Goal: Information Seeking & Learning: Learn about a topic

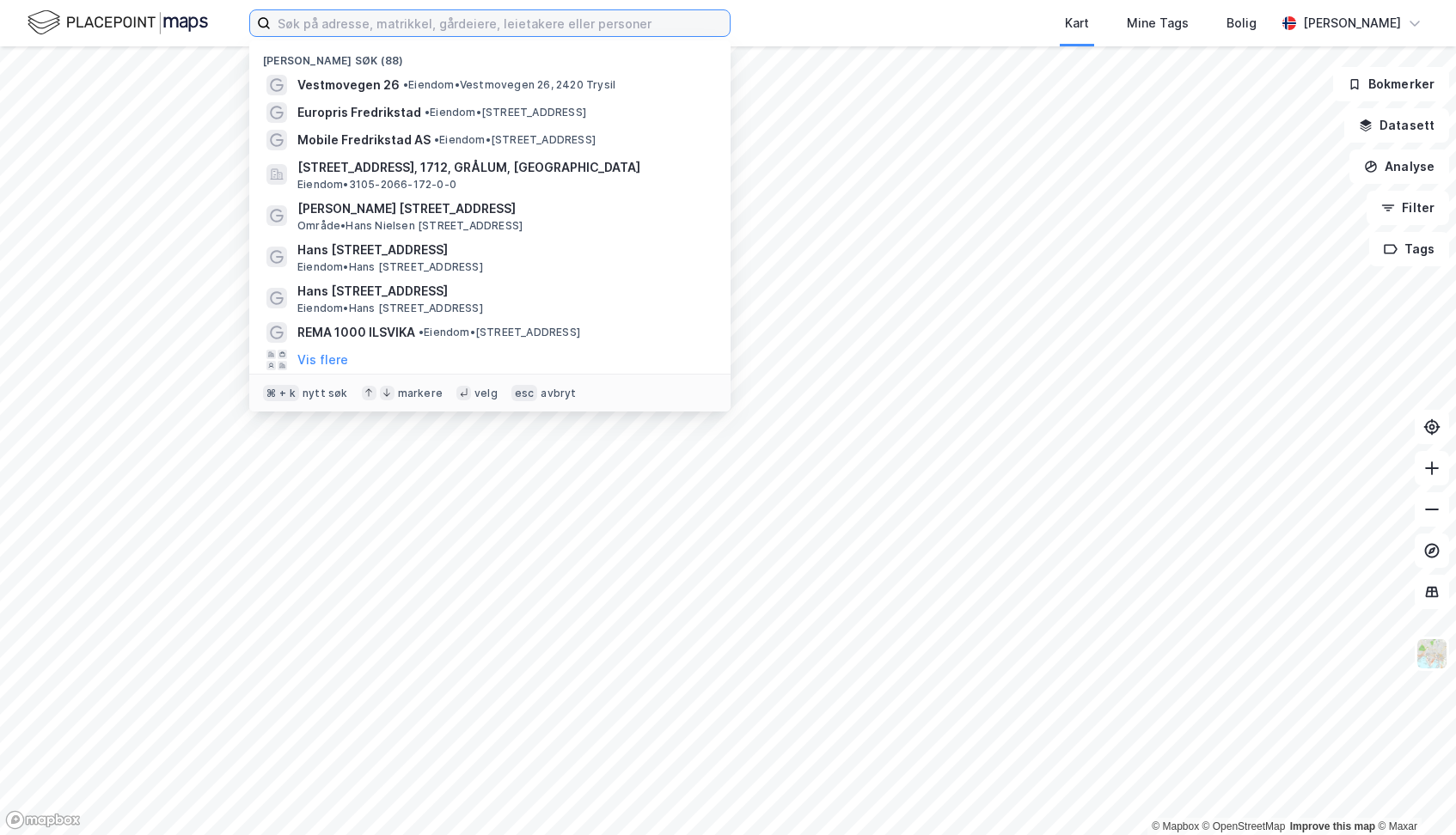
click at [344, 23] on input at bounding box center [500, 23] width 459 height 25
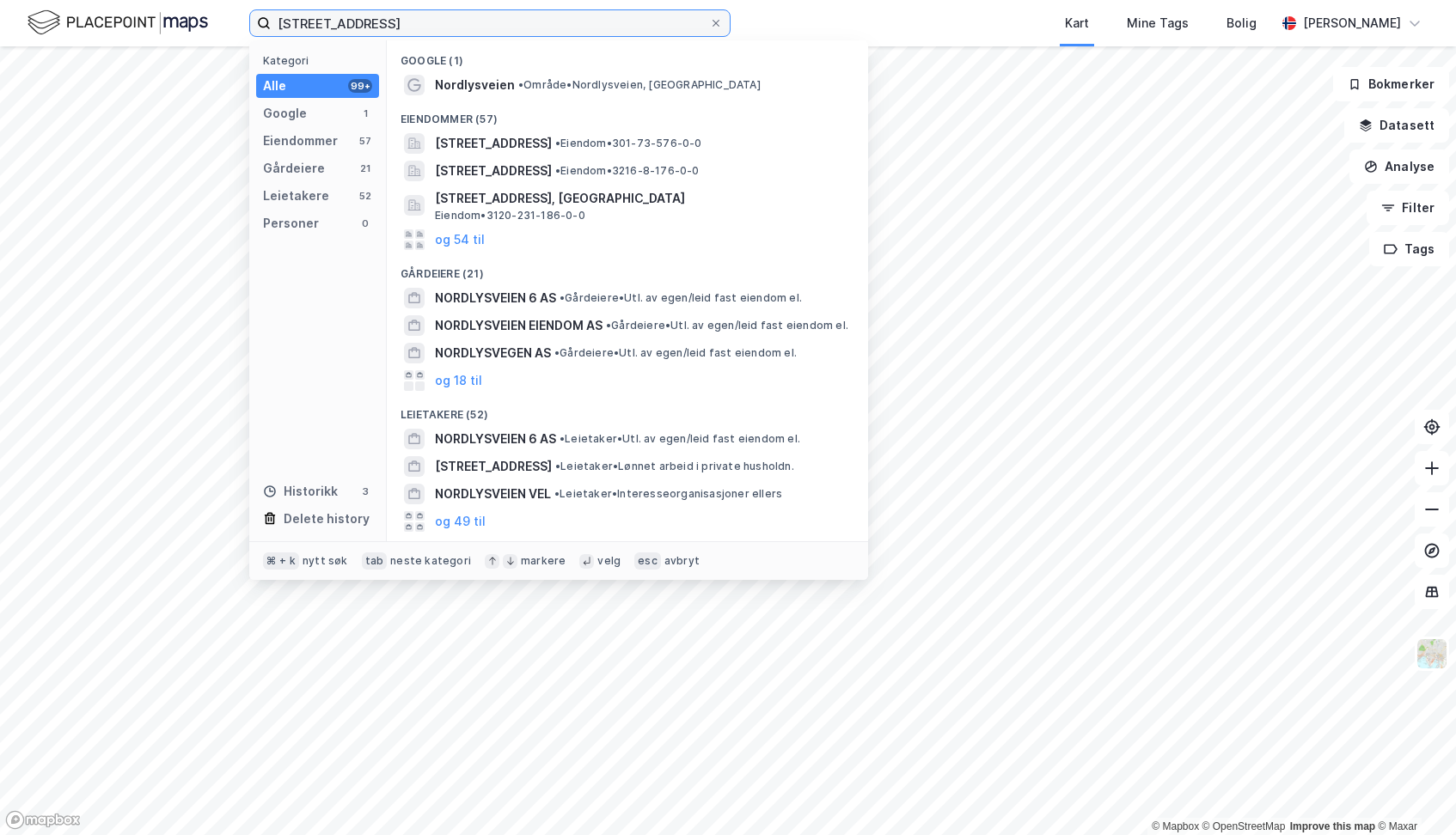
type input "[STREET_ADDRESS]"
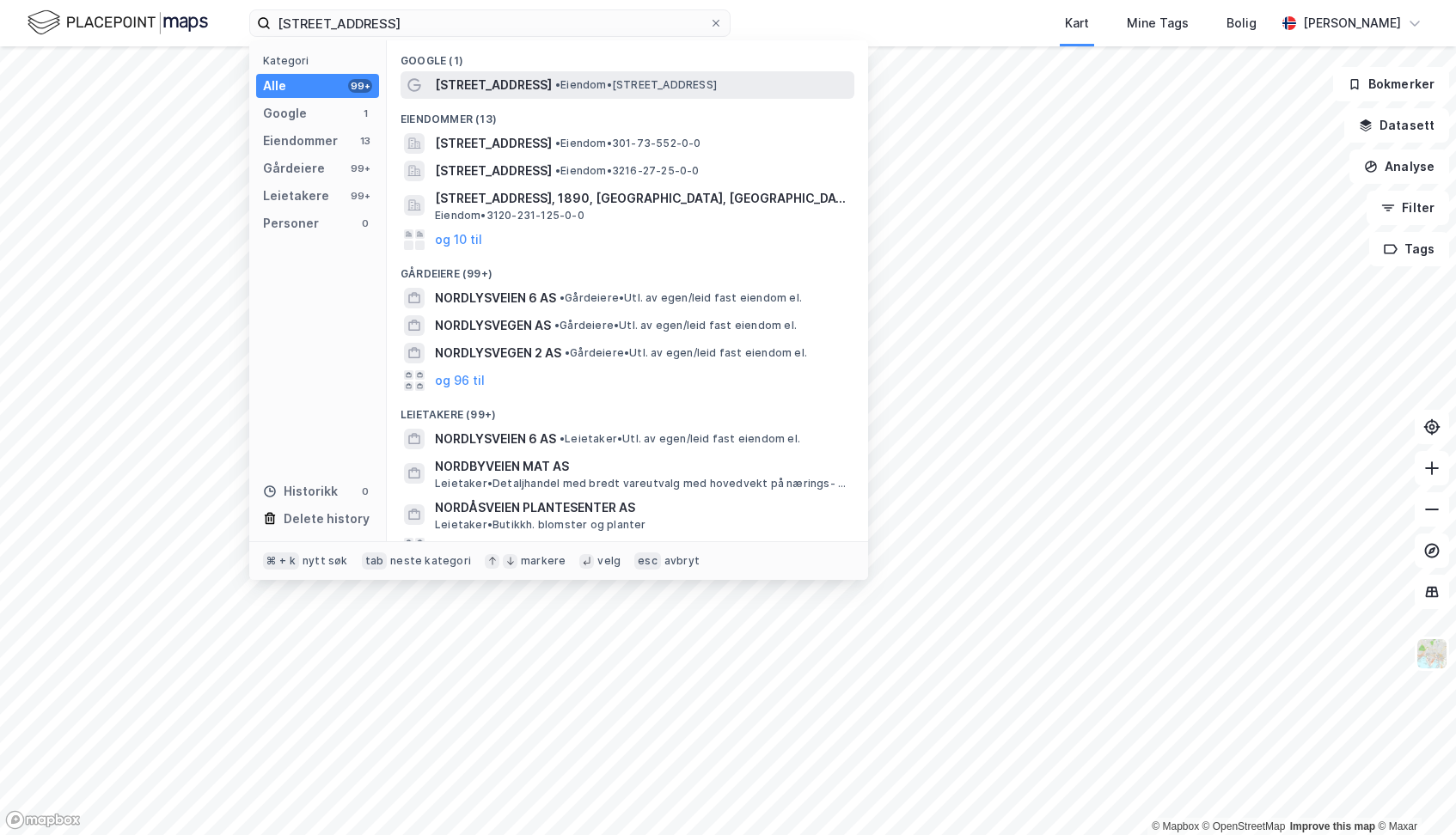
click at [457, 85] on span "[STREET_ADDRESS]" at bounding box center [493, 85] width 117 height 21
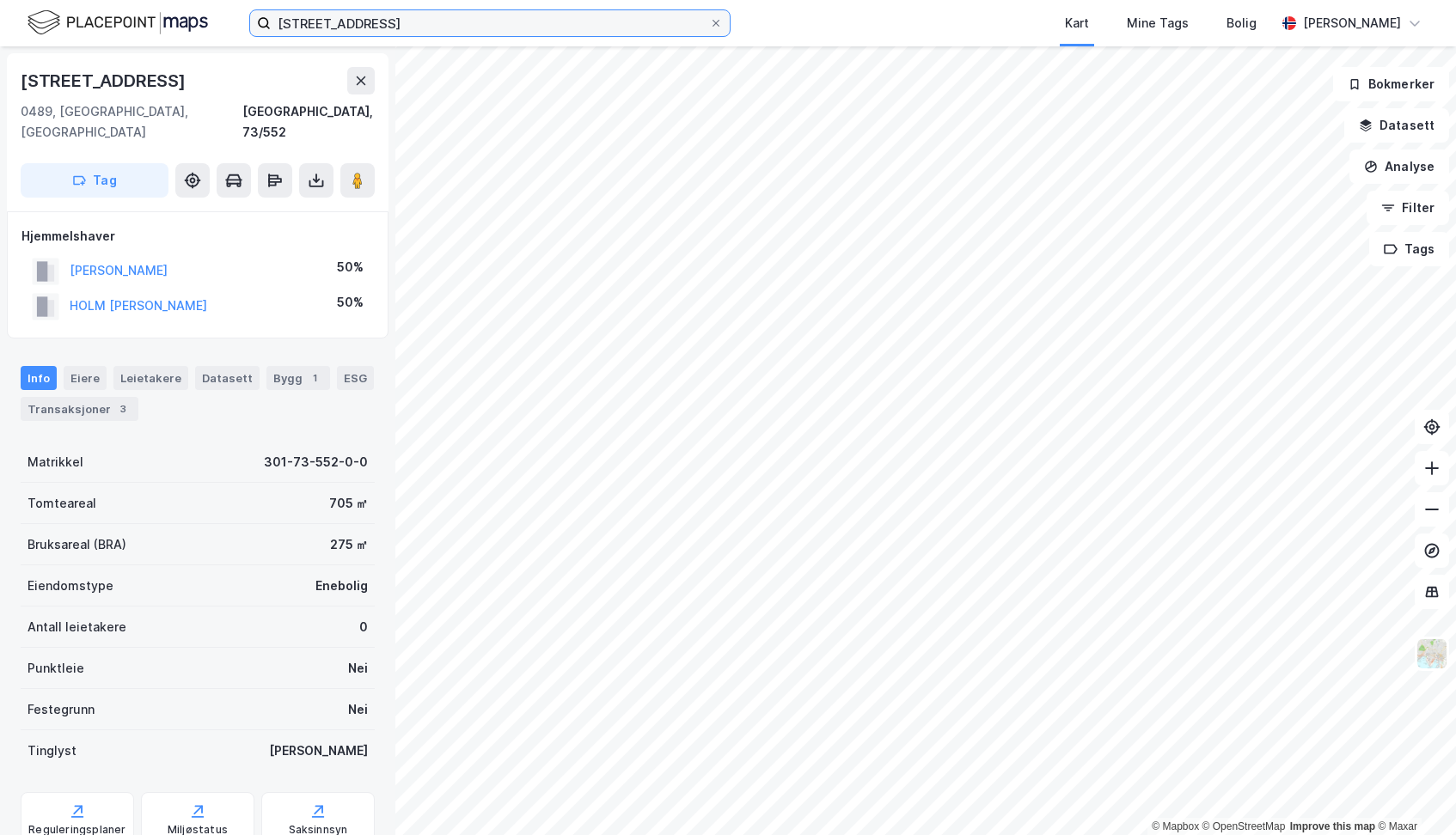
click at [521, 28] on input "[STREET_ADDRESS]" at bounding box center [490, 23] width 438 height 25
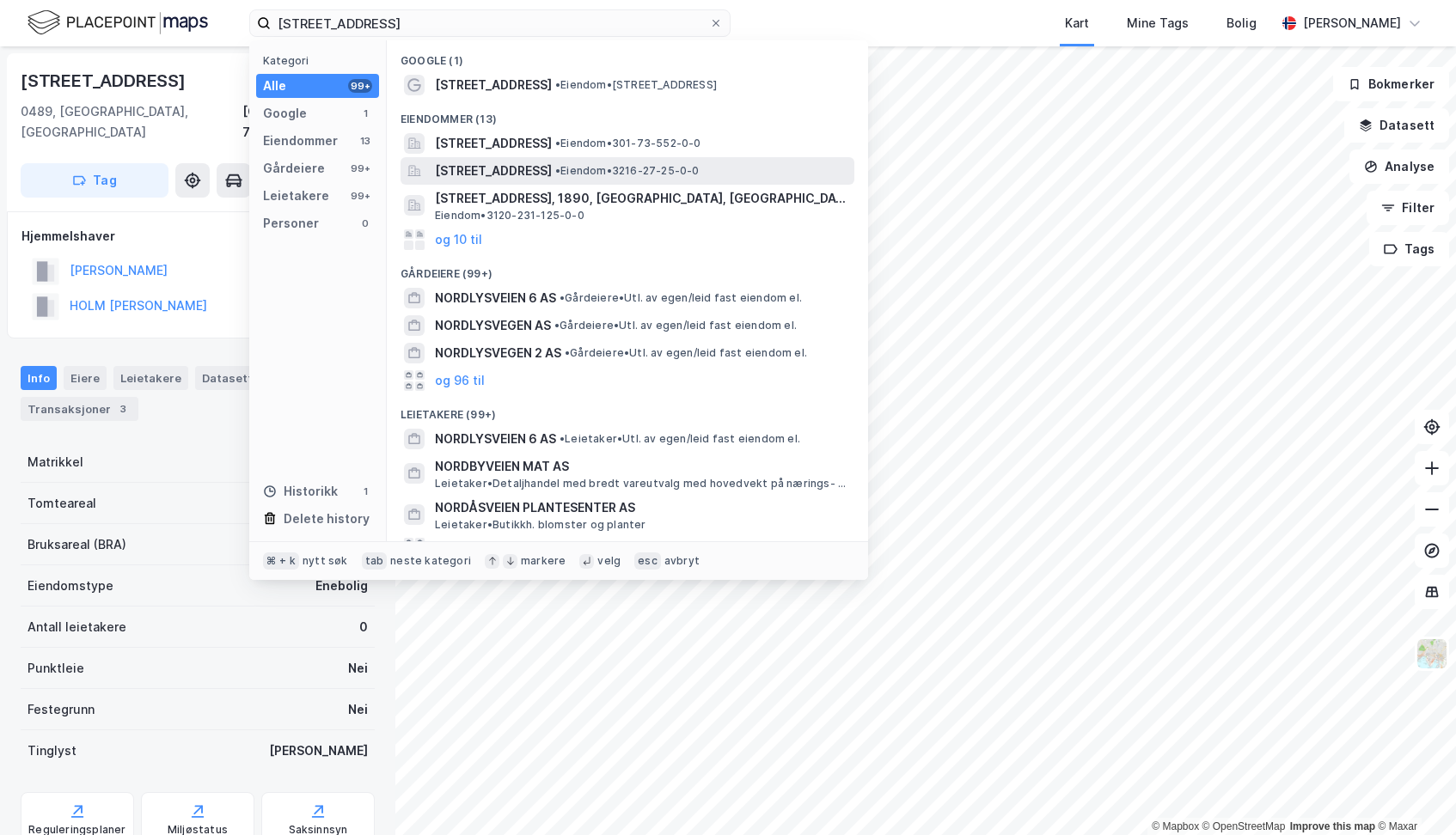
click at [538, 173] on span "[STREET_ADDRESS]" at bounding box center [493, 171] width 117 height 21
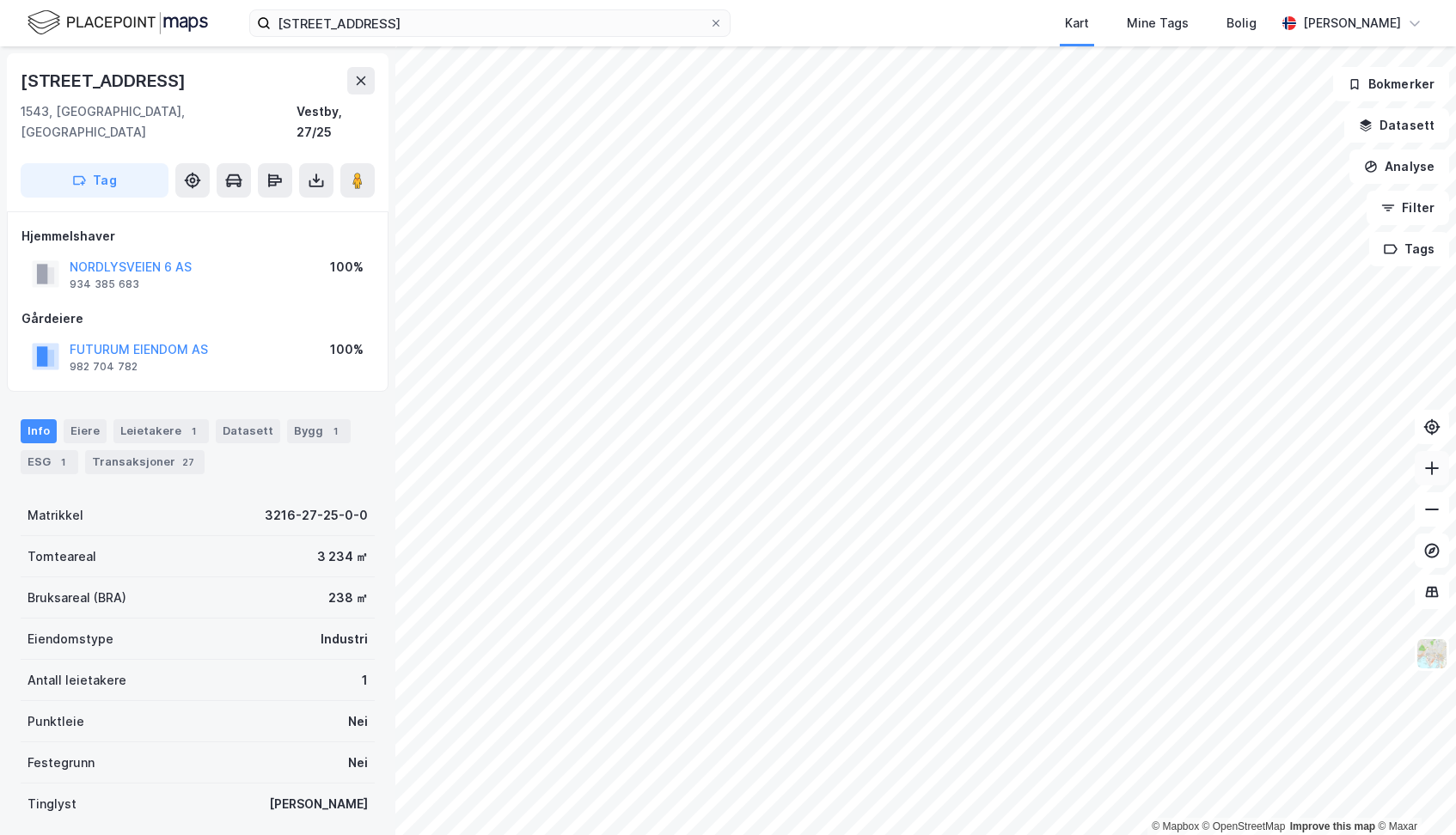
click at [1434, 473] on icon at bounding box center [1431, 468] width 17 height 17
click at [139, 339] on div "NS HOLDING AS" at bounding box center [117, 349] width 95 height 21
click at [0, 0] on button "NS HOLDING AS" at bounding box center [0, 0] width 0 height 0
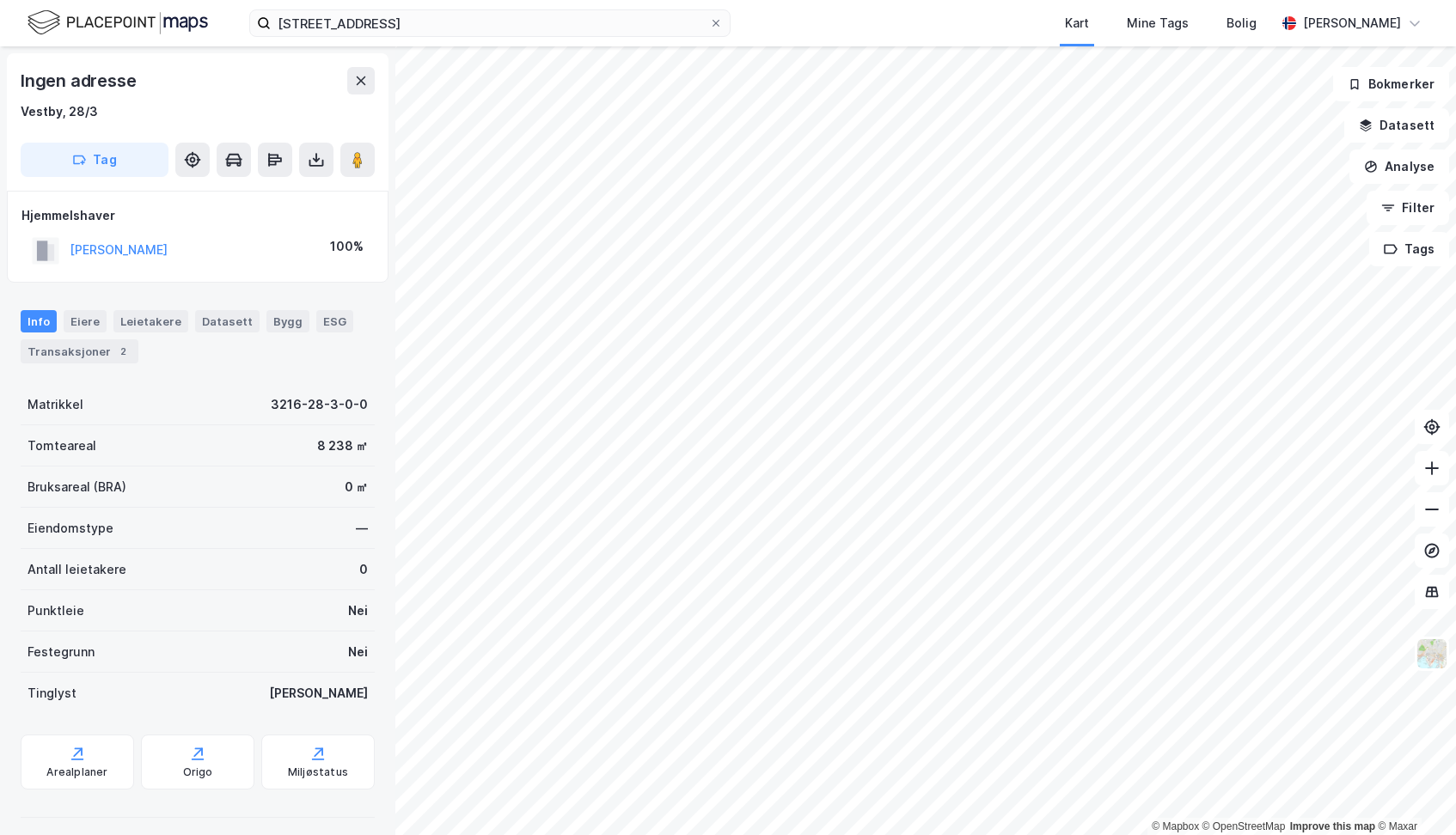
click at [737, 12] on div "[STREET_ADDRESS] Kart Mine Tags Bolig [PERSON_NAME] © Mapbox © OpenStreetMap Im…" at bounding box center [728, 418] width 1456 height 835
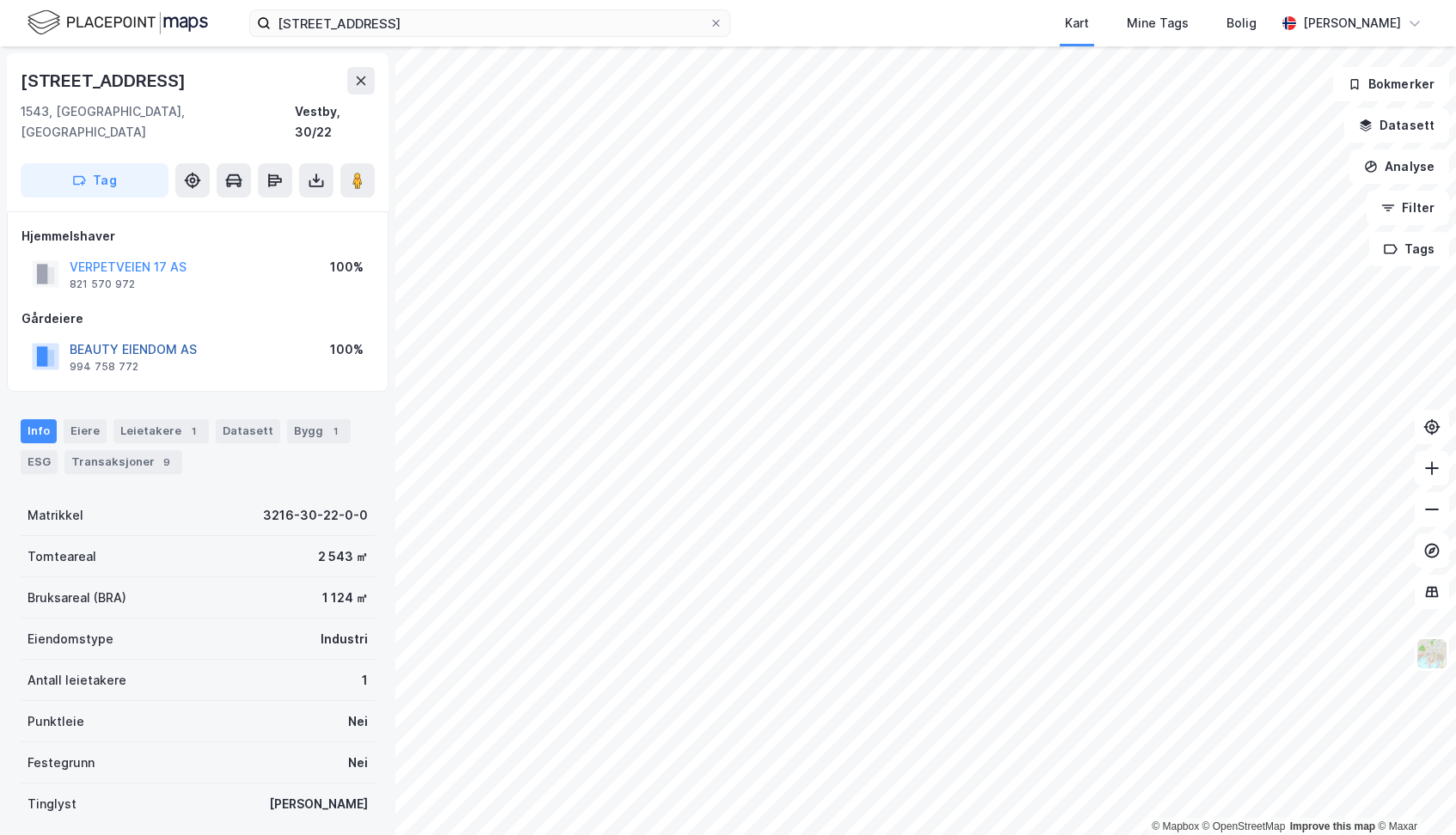
click at [0, 0] on button "BEAUTY EIENDOM AS" at bounding box center [0, 0] width 0 height 0
